Goal: Entertainment & Leisure: Consume media (video, audio)

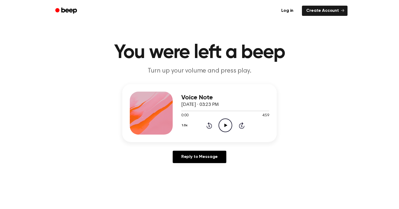
click at [228, 125] on icon "Play Audio" at bounding box center [226, 125] width 14 height 14
click at [221, 122] on icon "Play Audio" at bounding box center [226, 125] width 14 height 14
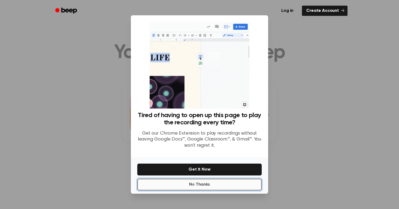
click at [226, 184] on button "No Thanks" at bounding box center [199, 185] width 125 height 12
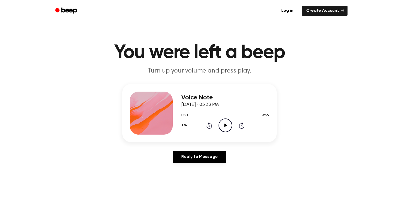
click at [227, 127] on icon "Play Audio" at bounding box center [226, 125] width 14 height 14
click at [336, 45] on h1 "You were left a beep" at bounding box center [199, 52] width 275 height 19
